Goal: Information Seeking & Learning: Learn about a topic

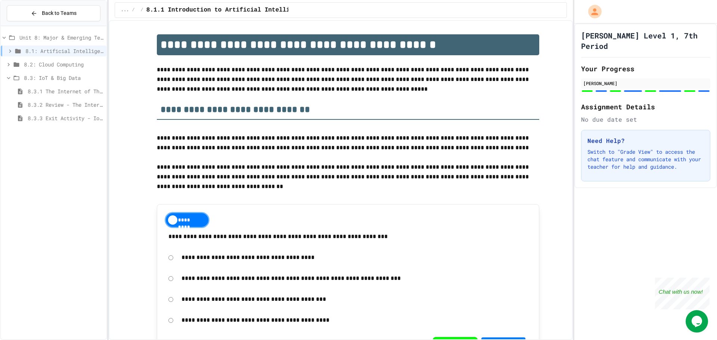
click at [51, 121] on span "8.3.3 Exit Activity - IoT Data Detective Challenge" at bounding box center [66, 118] width 76 height 8
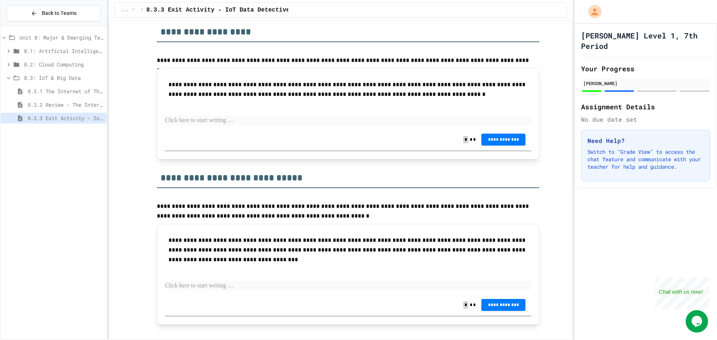
scroll to position [486, 0]
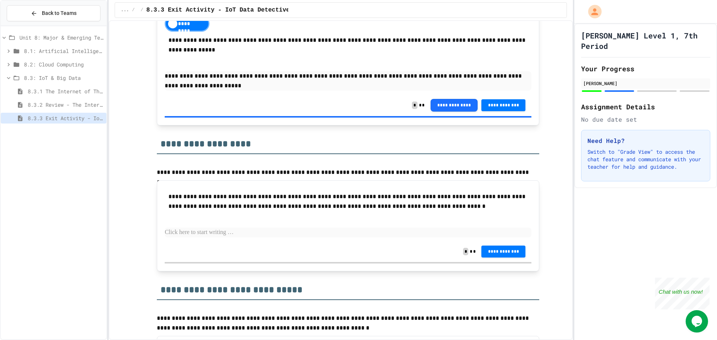
click at [274, 229] on p at bounding box center [348, 233] width 367 height 10
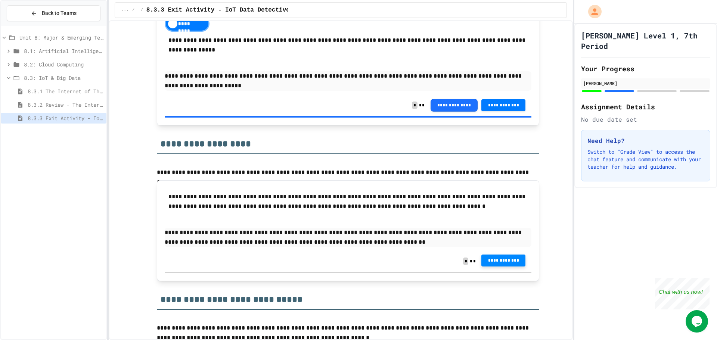
click at [500, 260] on span "**********" at bounding box center [504, 261] width 32 height 6
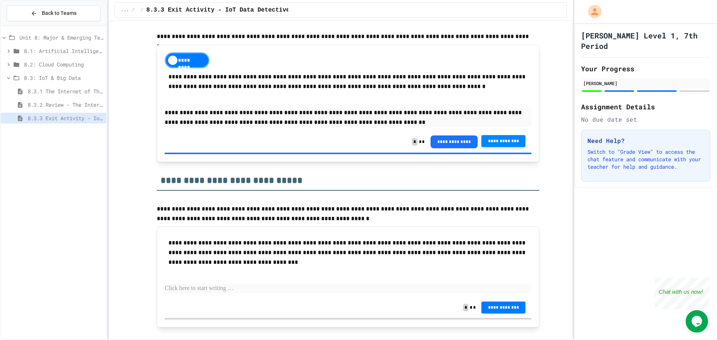
scroll to position [599, 0]
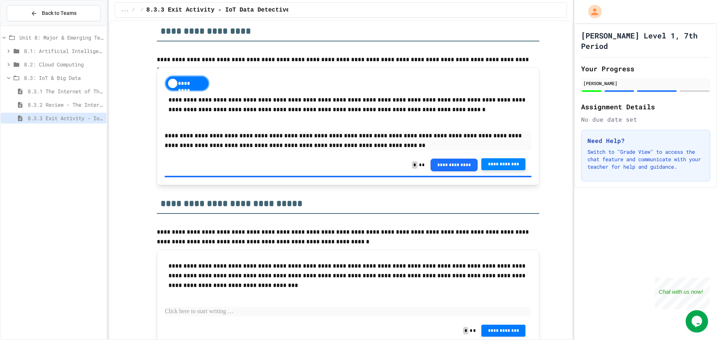
click at [253, 312] on p at bounding box center [348, 312] width 367 height 10
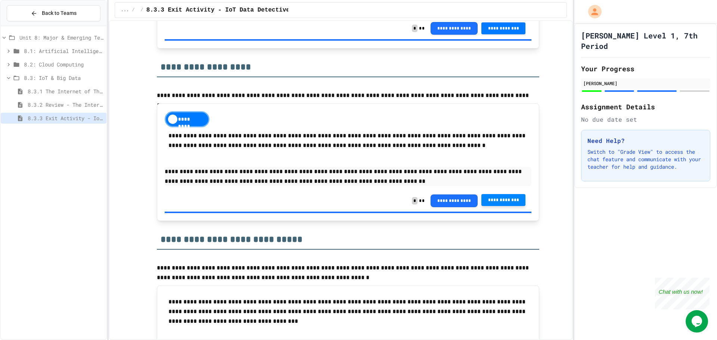
scroll to position [636, 0]
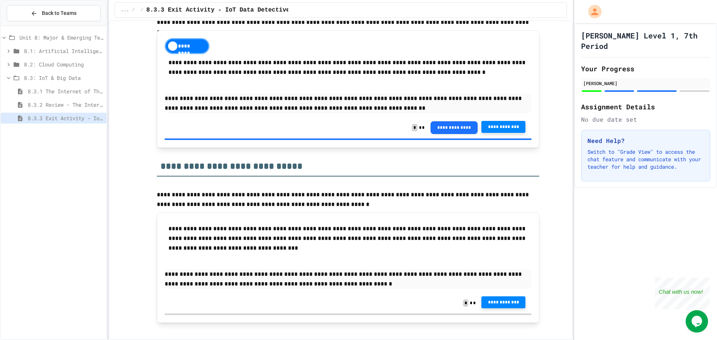
click at [490, 299] on button "**********" at bounding box center [504, 303] width 44 height 12
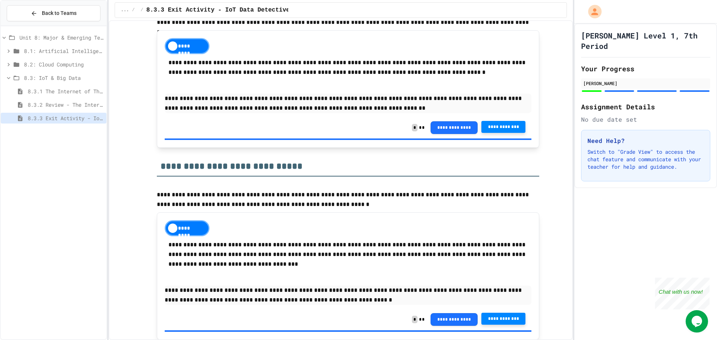
click at [81, 41] on span "Unit 8: Major & Emerging Technologies" at bounding box center [61, 38] width 84 height 8
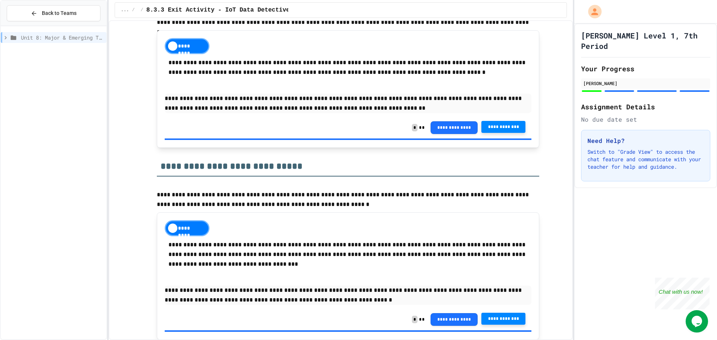
click at [82, 43] on div "Unit 8: Major & Emerging Technologies" at bounding box center [54, 37] width 106 height 11
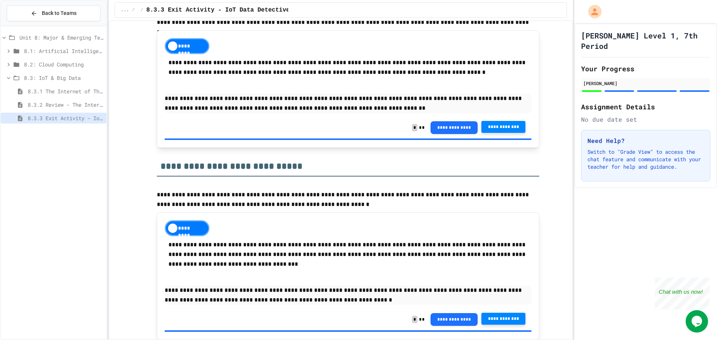
click at [72, 61] on span "8.2: Cloud Computing" at bounding box center [64, 65] width 80 height 8
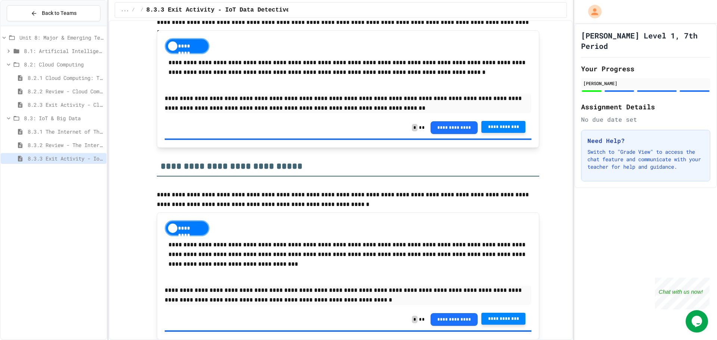
click at [74, 64] on span "8.2: Cloud Computing" at bounding box center [64, 65] width 80 height 8
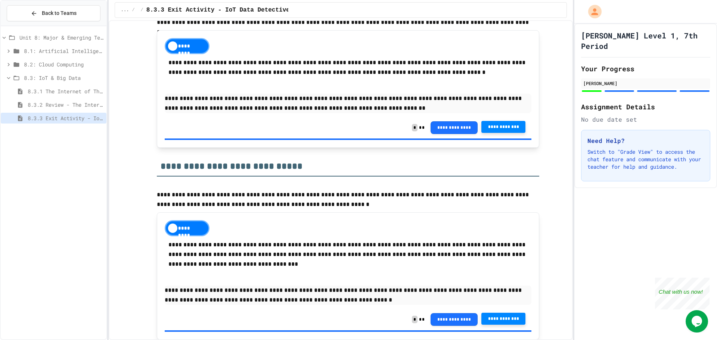
click at [75, 48] on span "8.1: Artificial Intelligence Basics" at bounding box center [64, 51] width 80 height 8
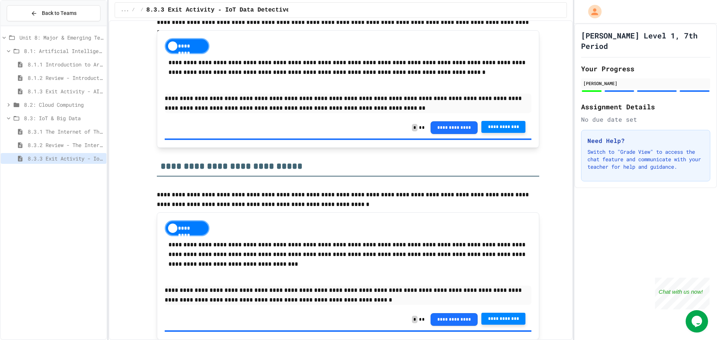
click at [69, 61] on span "8.1.1 Introduction to Artificial Intelligence" at bounding box center [66, 65] width 76 height 8
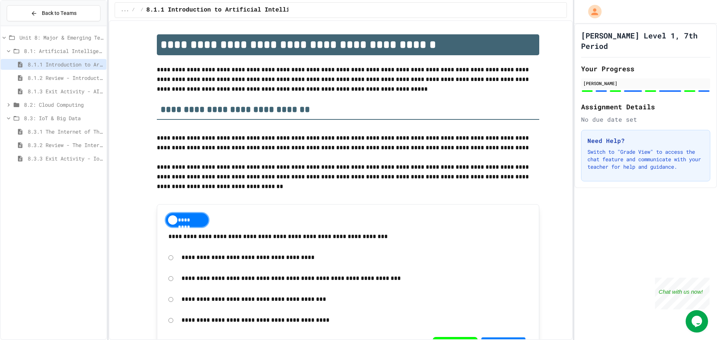
click at [74, 52] on span "8.1: Artificial Intelligence Basics" at bounding box center [64, 51] width 80 height 8
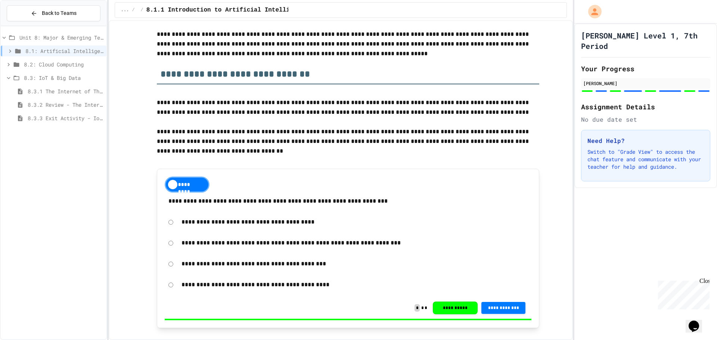
scroll to position [37, 0]
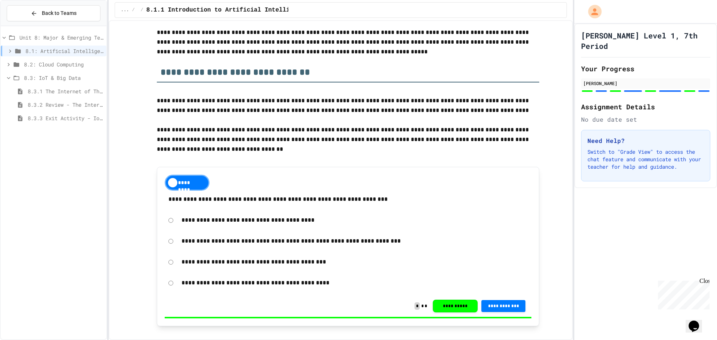
click at [67, 118] on span "8.3.3 Exit Activity - IoT Data Detective Challenge" at bounding box center [66, 118] width 76 height 8
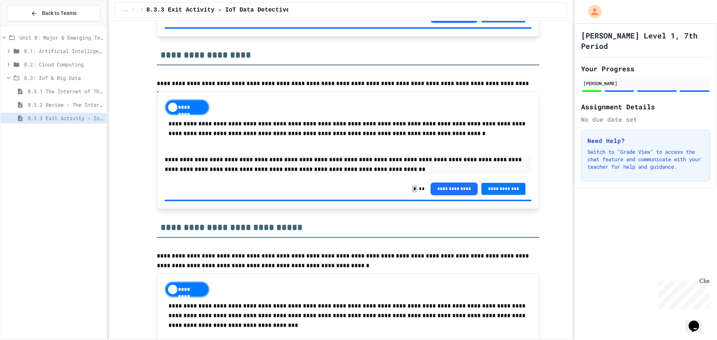
scroll to position [662, 0]
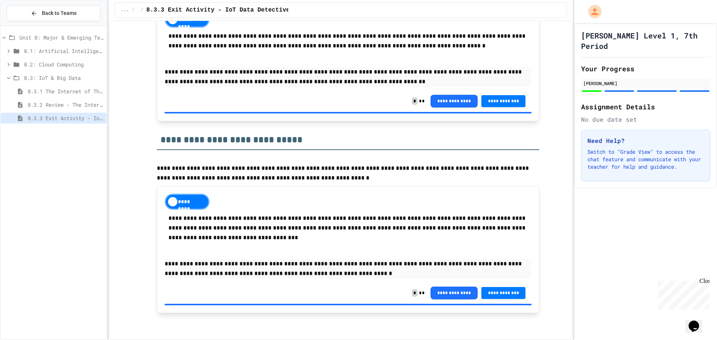
click at [78, 104] on span "8.3.2 Review - The Internet of Things and Big Data" at bounding box center [66, 105] width 76 height 8
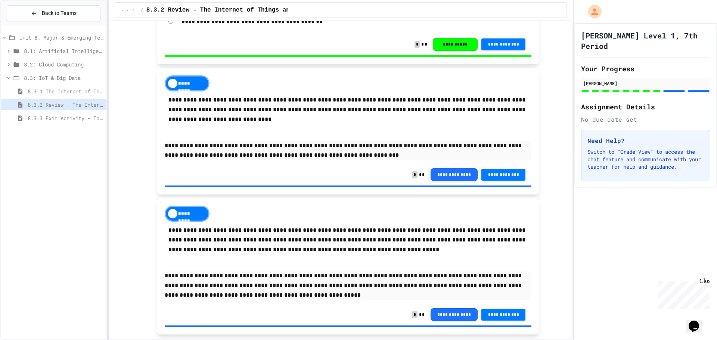
scroll to position [1495, 0]
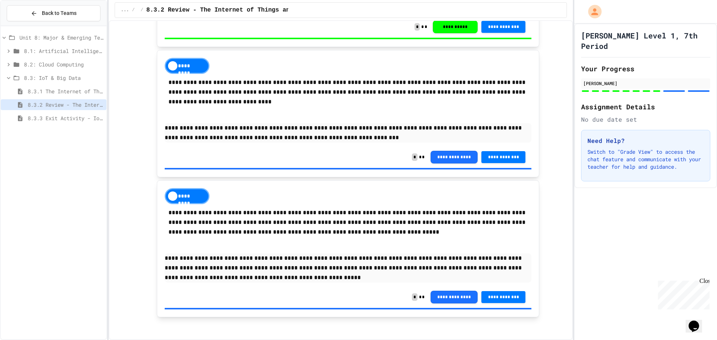
click at [31, 96] on div "8.3.1 The Internet of Things and Big Data: Our Connected Digital World" at bounding box center [54, 91] width 106 height 11
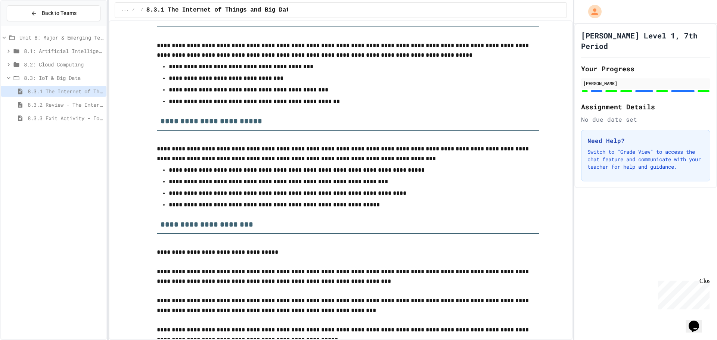
scroll to position [1980, 0]
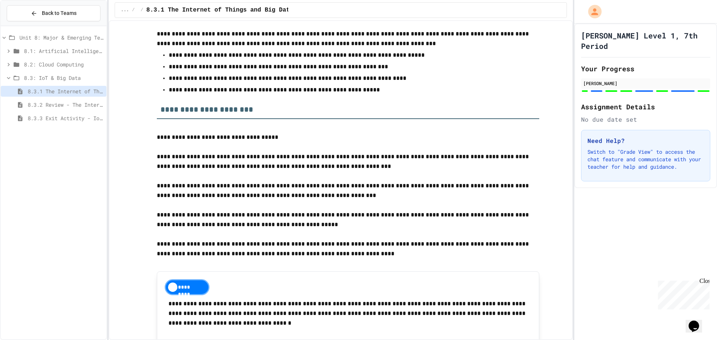
click at [50, 52] on span "8.1: Artificial Intelligence Basics" at bounding box center [64, 51] width 80 height 8
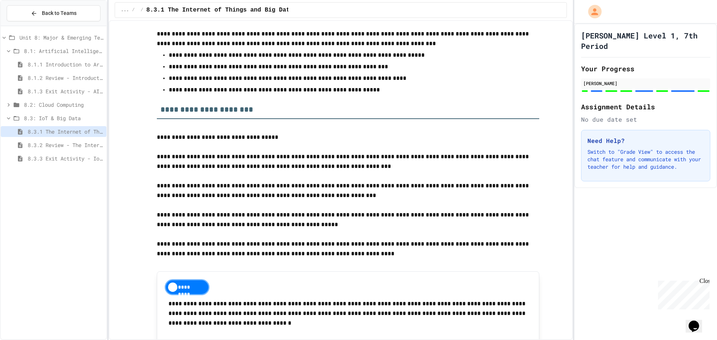
click at [69, 51] on span "8.1: Artificial Intelligence Basics" at bounding box center [64, 51] width 80 height 8
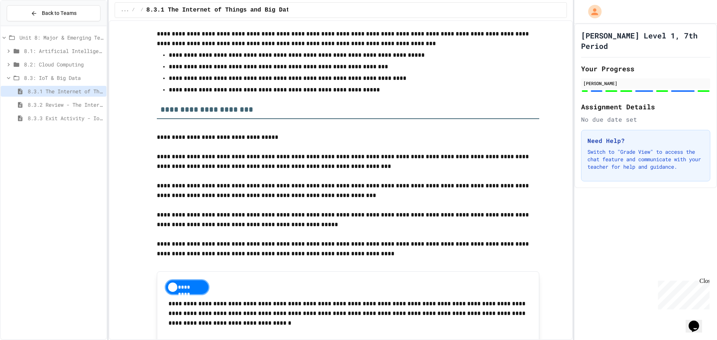
click at [72, 39] on span "Unit 8: Major & Emerging Technologies" at bounding box center [61, 38] width 84 height 8
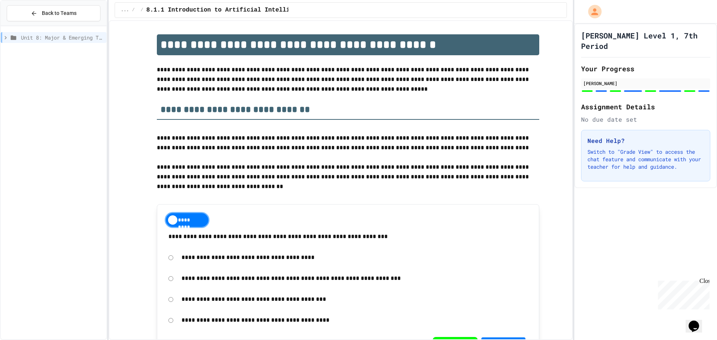
click at [73, 37] on span "Unit 8: Major & Emerging Technologies" at bounding box center [62, 38] width 83 height 8
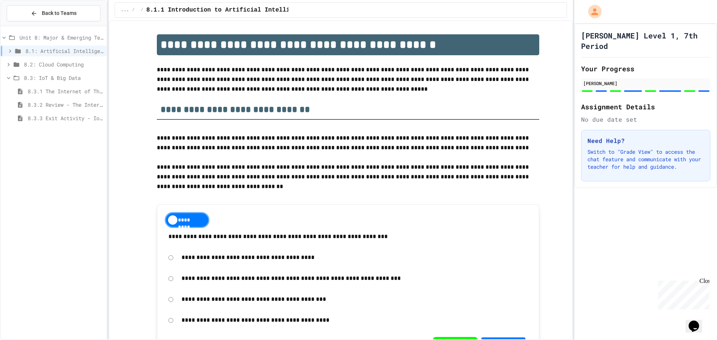
click at [66, 129] on div "Unit 8: Major & Emerging Technologies 8.1: Artificial Intelligence Basics 8.2: …" at bounding box center [54, 183] width 106 height 308
click at [72, 120] on span "8.3.3 Exit Activity - IoT Data Detective Challenge" at bounding box center [66, 118] width 76 height 8
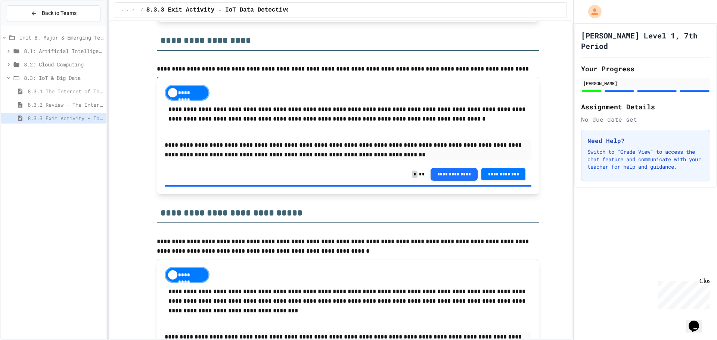
scroll to position [662, 0]
